Goal: Task Accomplishment & Management: Use online tool/utility

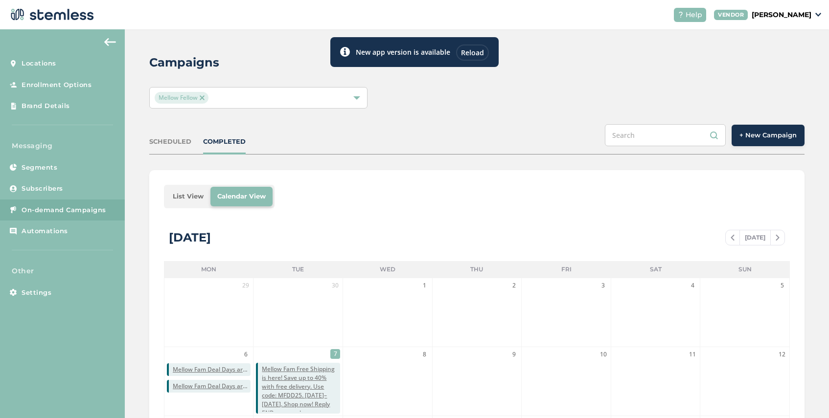
click at [474, 52] on div "Reload" at bounding box center [472, 53] width 33 height 16
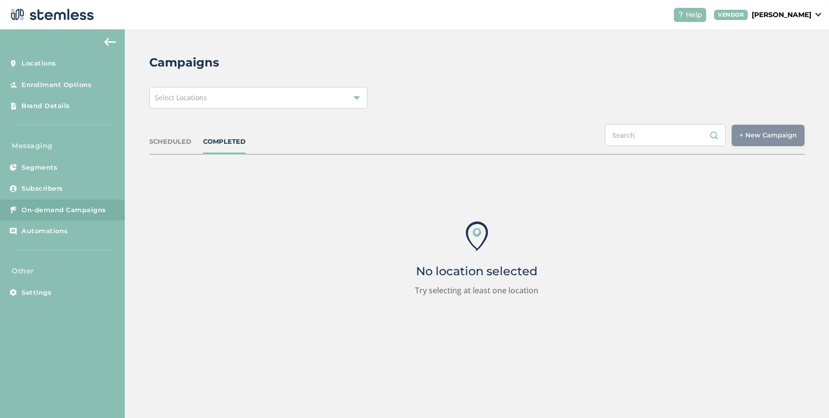
click at [298, 95] on div "Select Locations" at bounding box center [258, 98] width 218 height 22
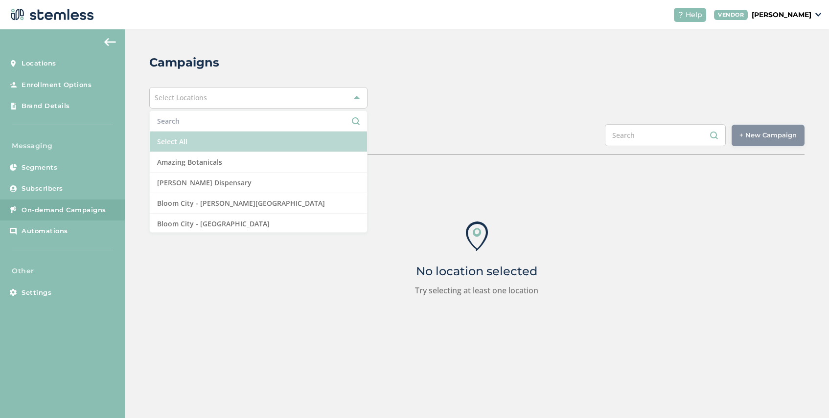
click at [222, 140] on li "Select All" at bounding box center [258, 142] width 217 height 21
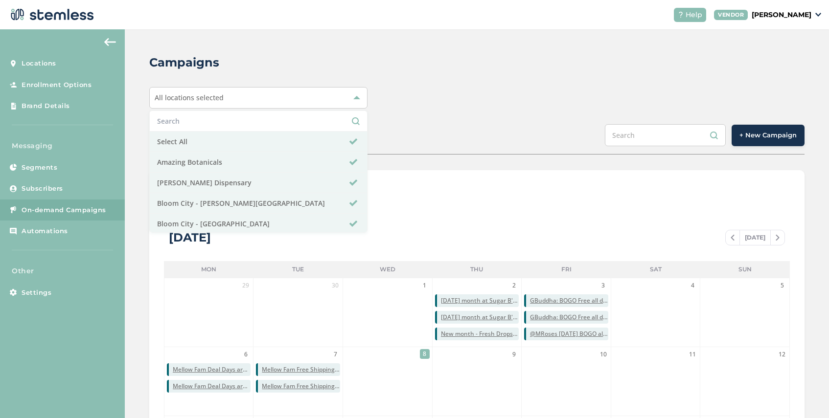
click at [546, 111] on div "Campaigns All locations selected Select All Amazing Botanicals Berna Leno Dispe…" at bounding box center [477, 345] width 704 height 633
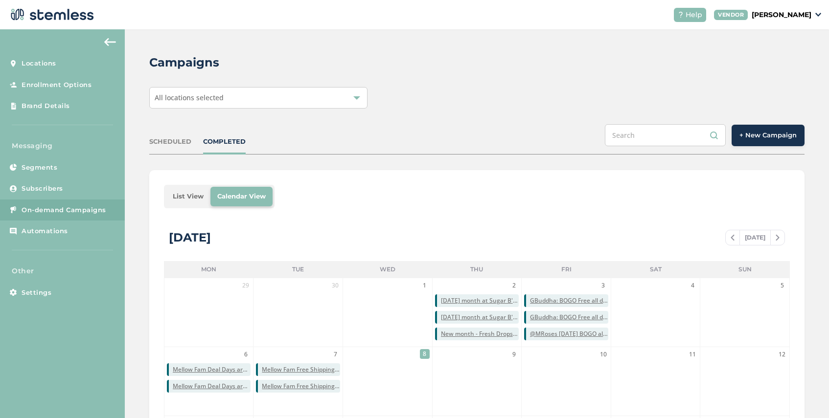
click at [772, 137] on span "+ New Campaign" at bounding box center [767, 136] width 57 height 10
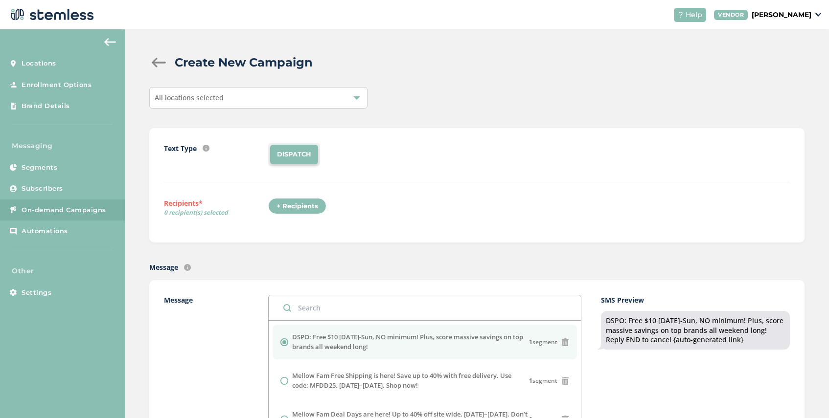
drag, startPoint x: 374, startPoint y: 345, endPoint x: 293, endPoint y: 339, distance: 81.5
click at [293, 339] on label "DSPO: Free $10 this Fri-Sun, NO minimum! Plus, score massive savings on top bra…" at bounding box center [410, 342] width 237 height 19
copy label "DSPO: Free $10 this Fri-Sun, NO minimum! Plus, score massive savings on top bra…"
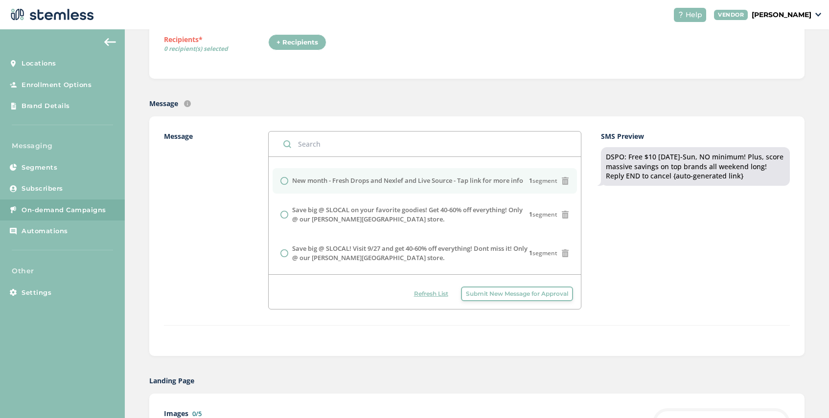
scroll to position [173, 0]
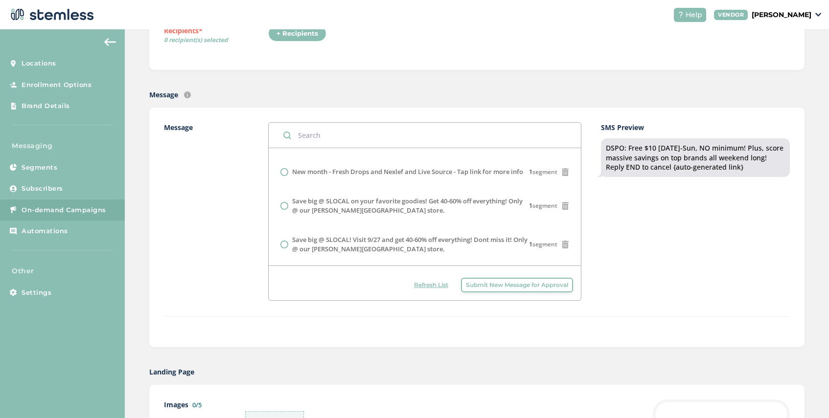
click at [513, 284] on span "Submit New Message for Approval" at bounding box center [517, 285] width 102 height 9
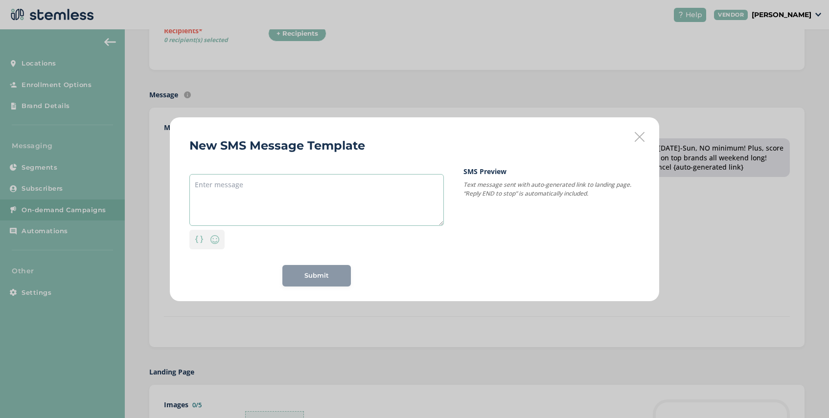
click at [224, 183] on textarea at bounding box center [316, 200] width 254 height 52
paste textarea "DSPO: Free $10 this Fri-Sun, NO minimum! Plus, score massive savings on top bra…"
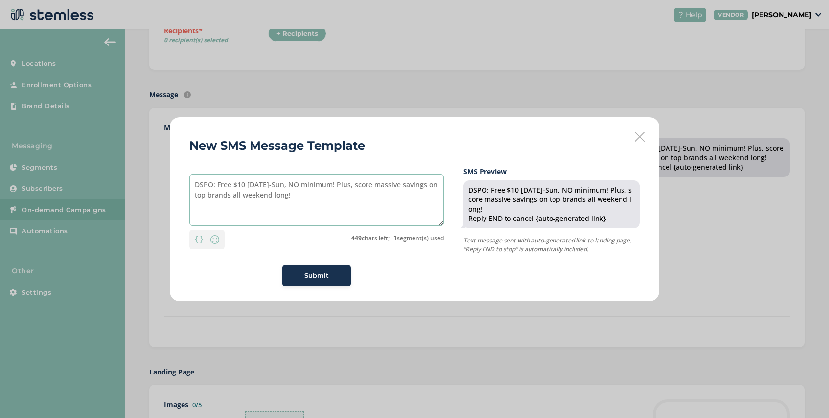
drag, startPoint x: 212, startPoint y: 186, endPoint x: 181, endPoint y: 185, distance: 31.3
click at [181, 185] on div "New SMS Message Template DSPO: Free $10 this Fri-Sun, NO minimum! Plus, score m…" at bounding box center [414, 209] width 489 height 184
type textarea "Firecreek: Free $10 this Fri-Sun, NO minimum! Plus, score massive savings on to…"
click at [311, 273] on span "Submit" at bounding box center [316, 276] width 24 height 10
